Goal: Transaction & Acquisition: Purchase product/service

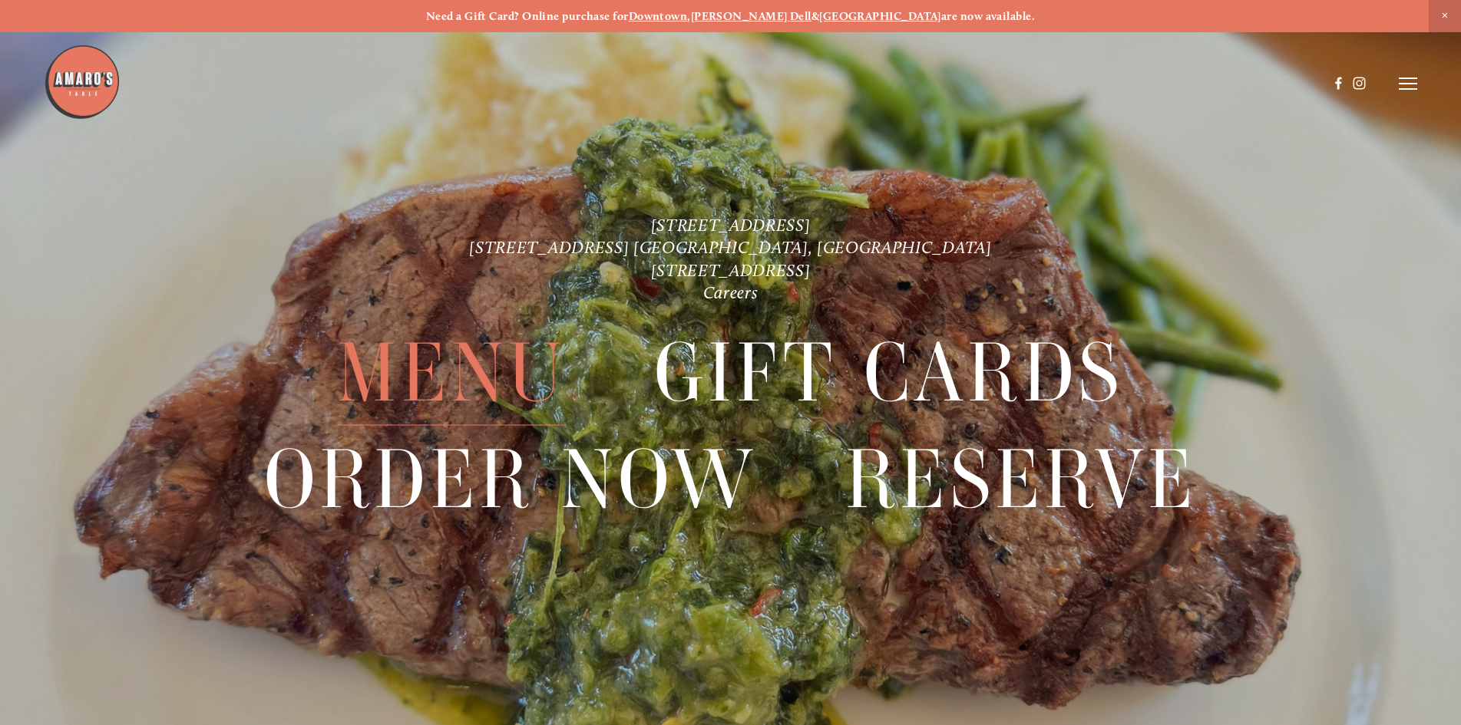
click at [497, 385] on span "Menu" at bounding box center [451, 373] width 229 height 106
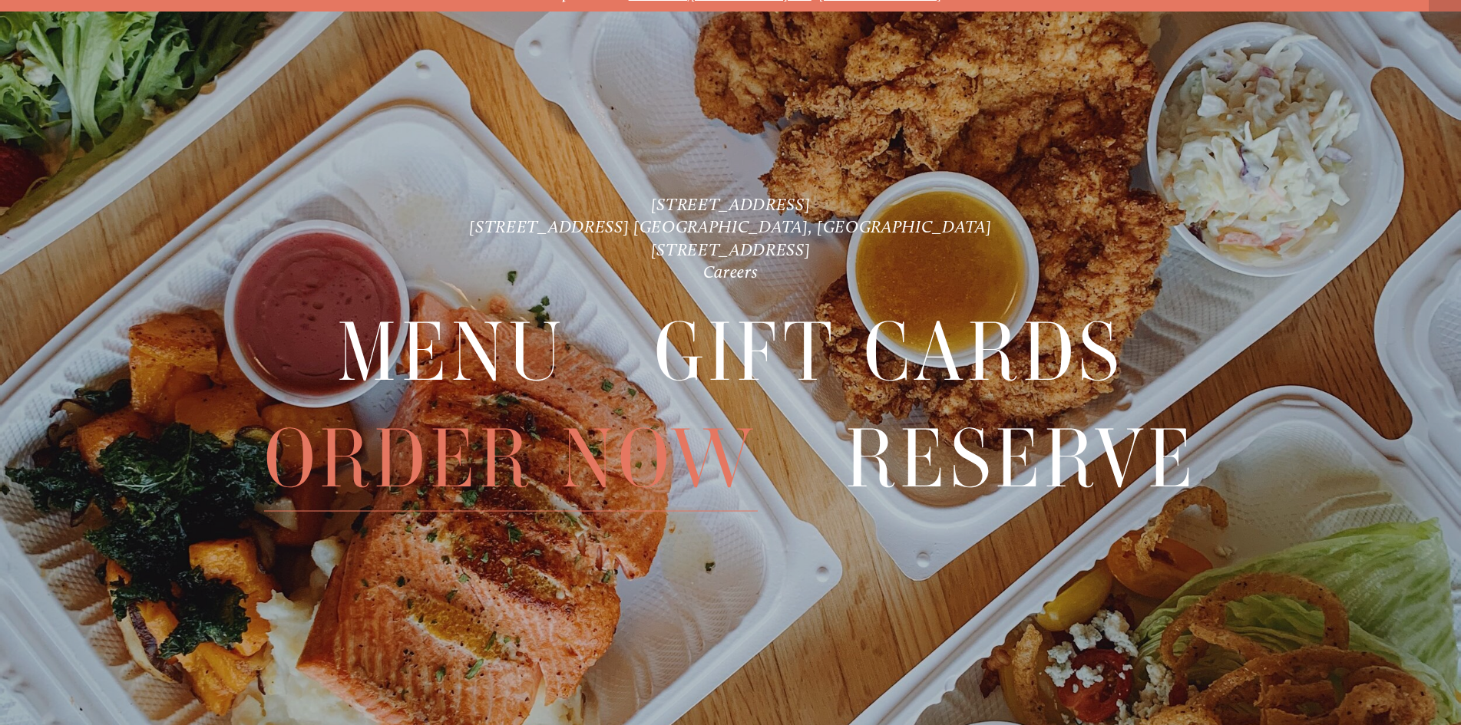
scroll to position [32, 0]
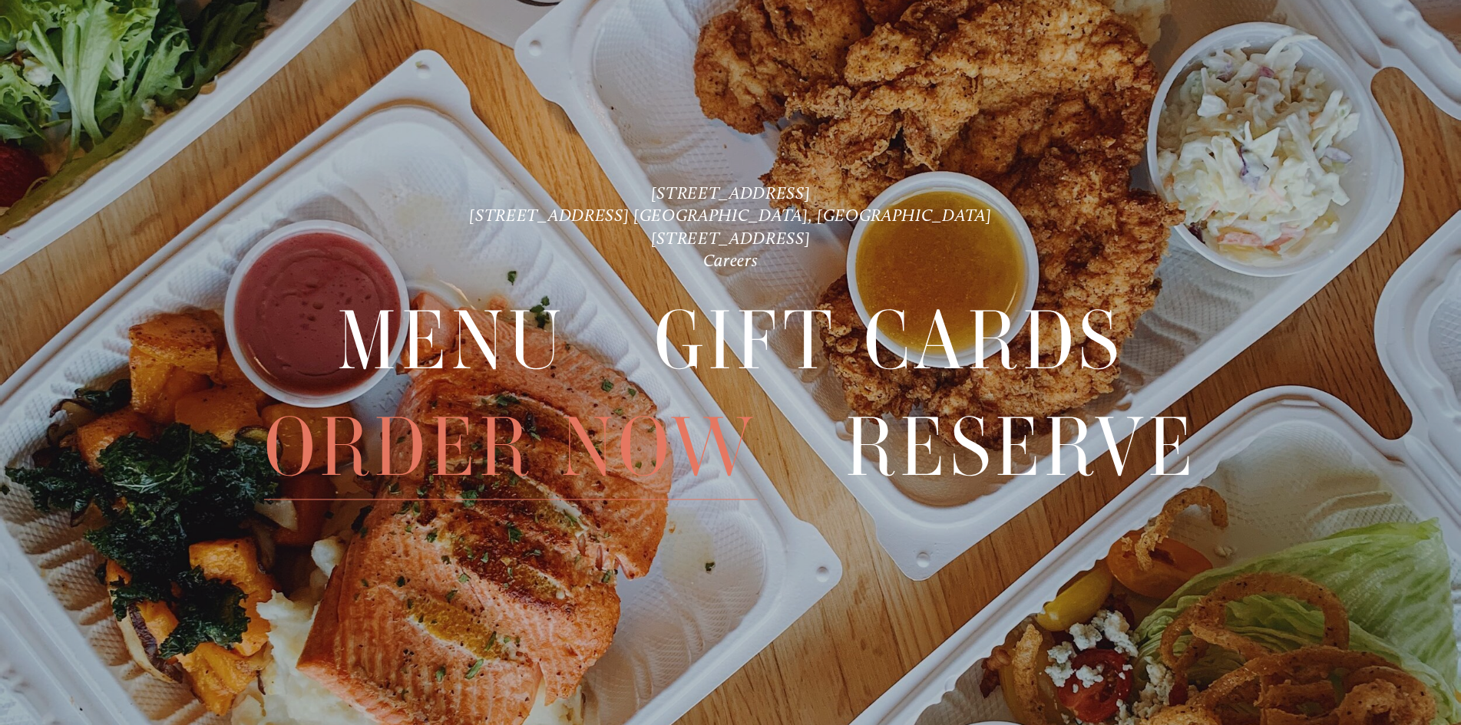
click at [477, 495] on span "Order Now" at bounding box center [511, 447] width 494 height 106
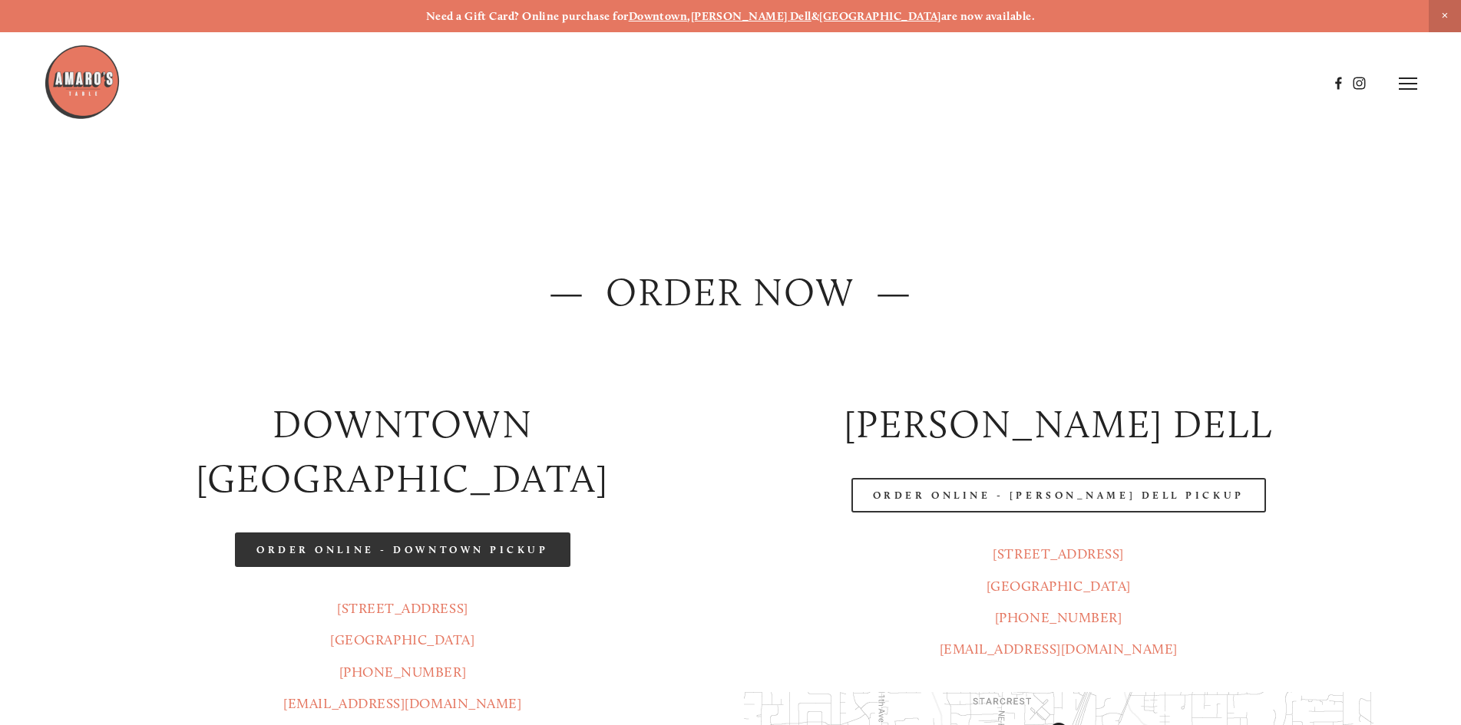
click at [431, 533] on link "Order Online - Downtown pickup" at bounding box center [402, 550] width 335 height 35
